Goal: Information Seeking & Learning: Check status

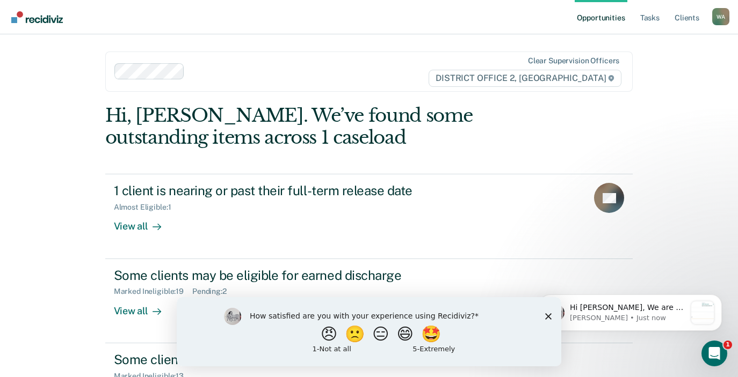
click at [547, 315] on polygon "Close survey" at bounding box center [548, 316] width 6 height 6
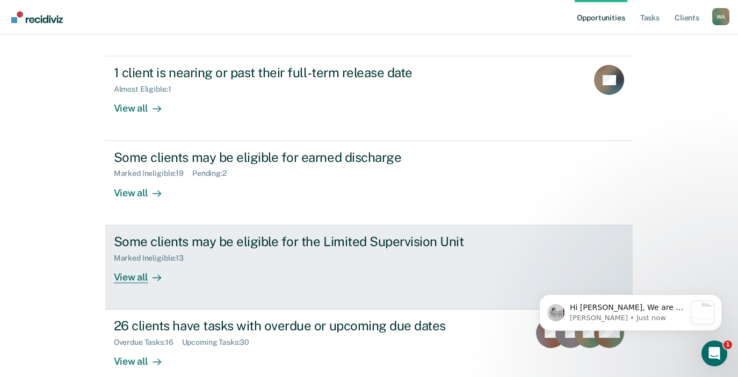
scroll to position [121, 0]
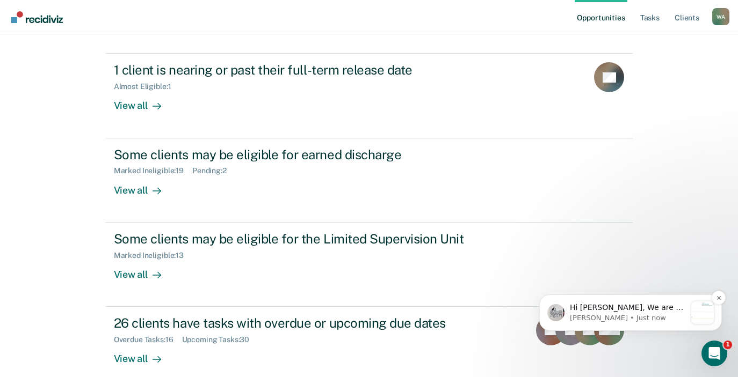
click at [652, 309] on p "Hi [PERSON_NAME], We are so excited to announce a brand new feature: AI case no…" at bounding box center [628, 308] width 116 height 11
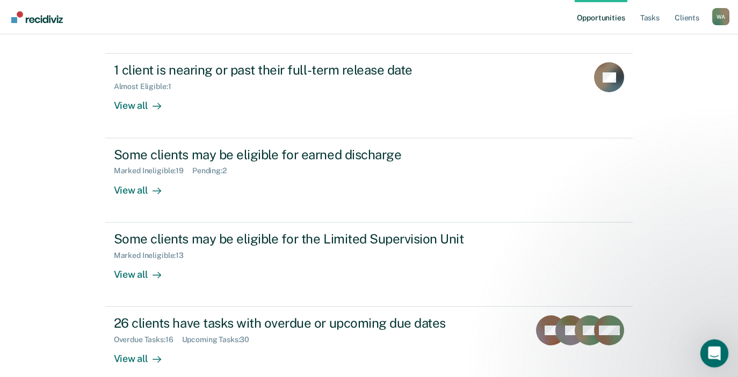
click at [715, 350] on icon "Open Intercom Messenger" at bounding box center [713, 353] width 18 height 18
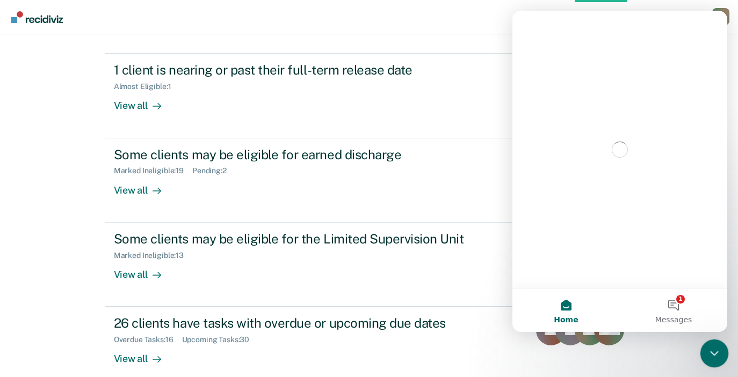
scroll to position [0, 0]
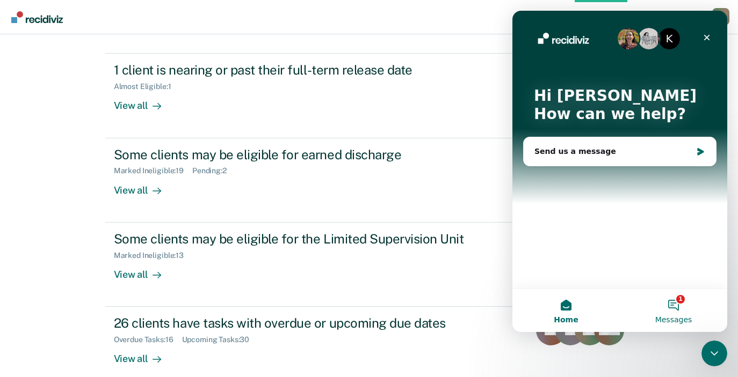
click at [676, 311] on button "1 Messages" at bounding box center [673, 310] width 107 height 43
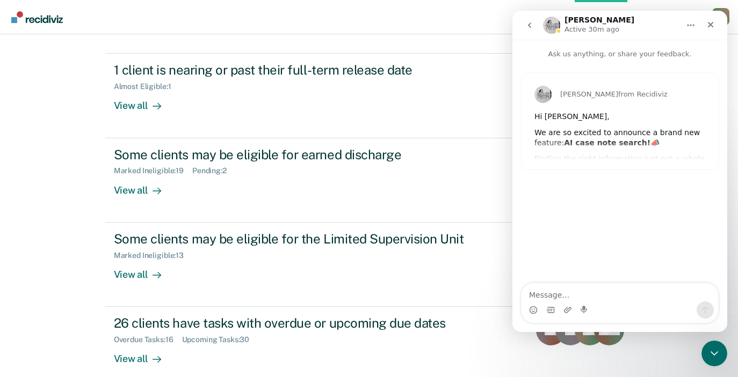
scroll to position [111, 0]
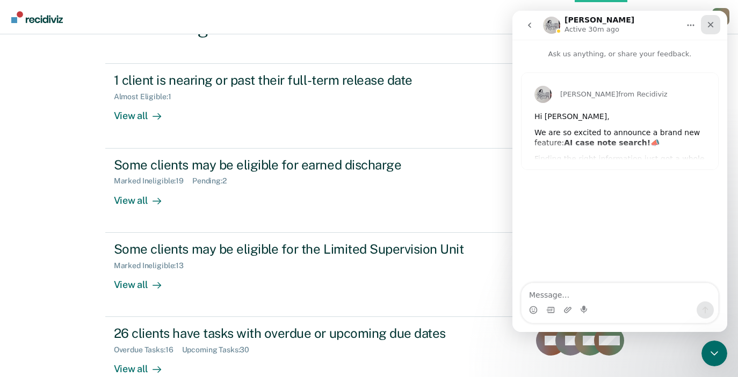
click at [710, 25] on icon "Close" at bounding box center [711, 25] width 6 height 6
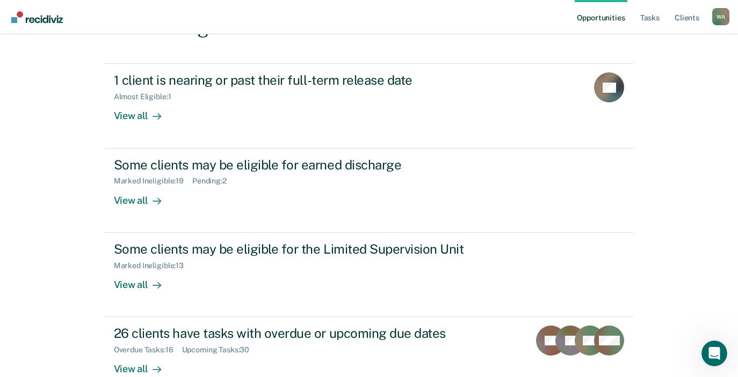
scroll to position [0, 0]
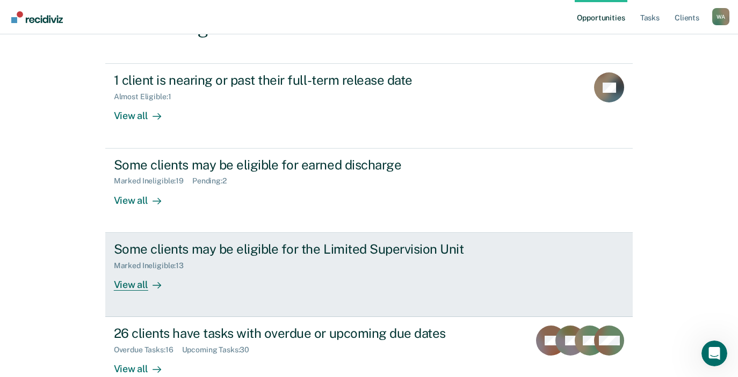
click at [130, 284] on div "View all" at bounding box center [144, 280] width 60 height 21
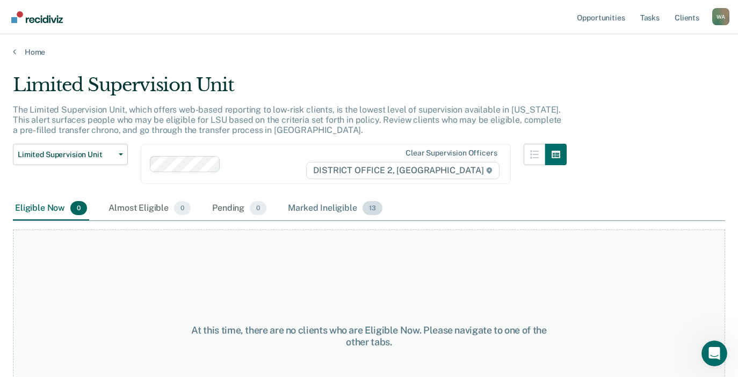
click at [318, 209] on div "Marked Ineligible 13" at bounding box center [335, 209] width 98 height 24
